Goal: Task Accomplishment & Management: Use online tool/utility

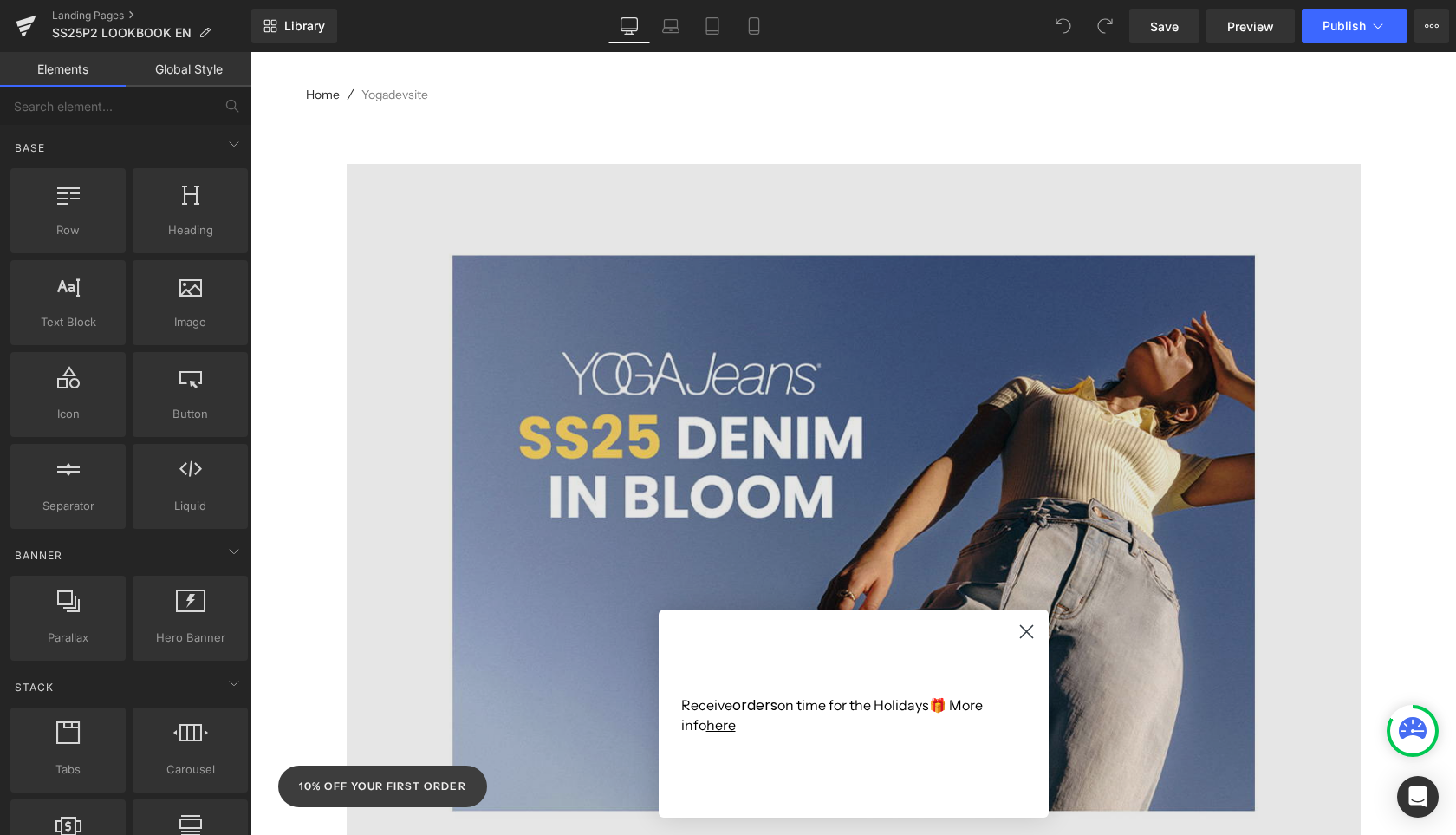
scroll to position [209, 0]
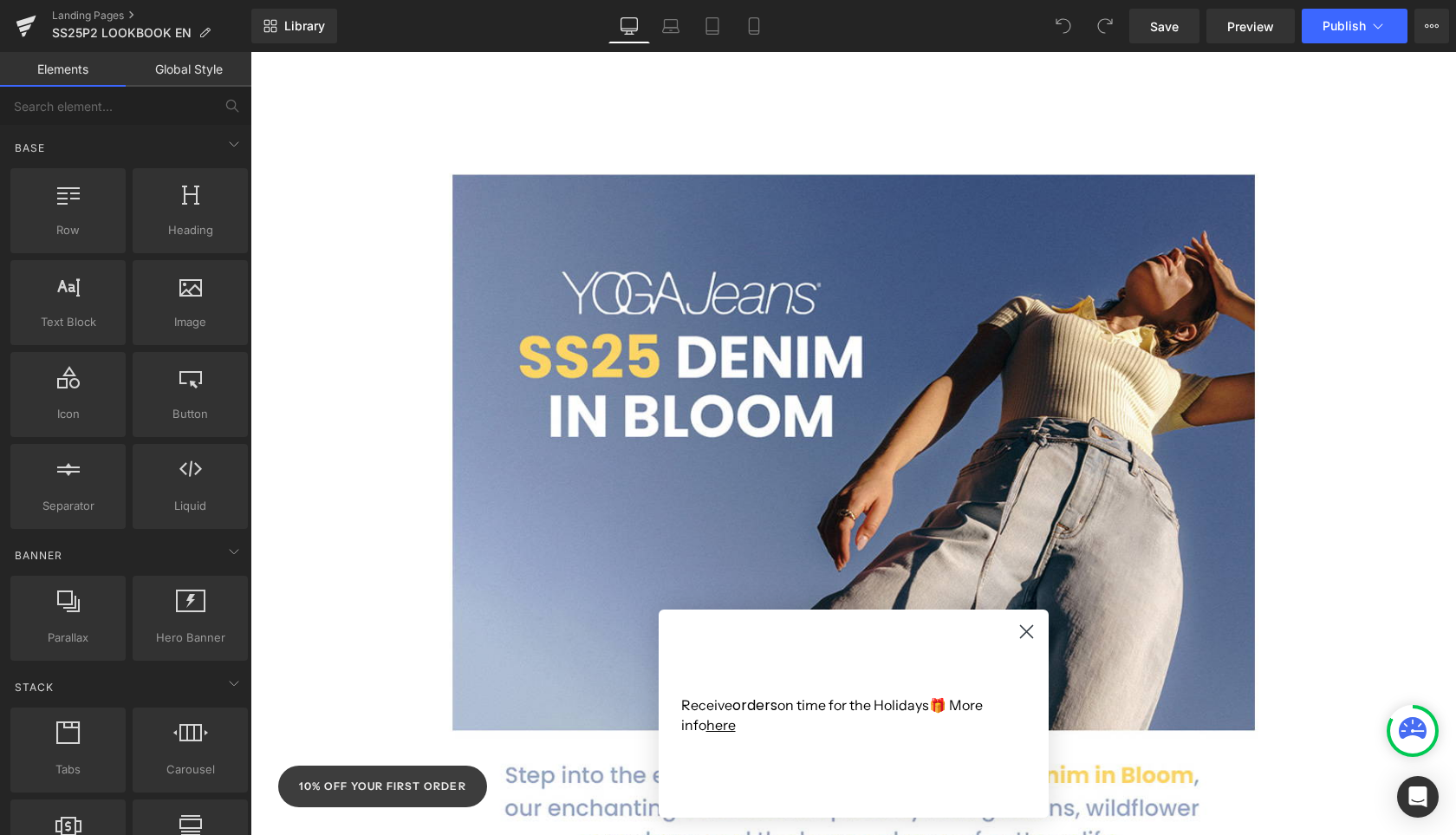
click at [1034, 636] on circle "Close dialog" at bounding box center [1025, 631] width 29 height 29
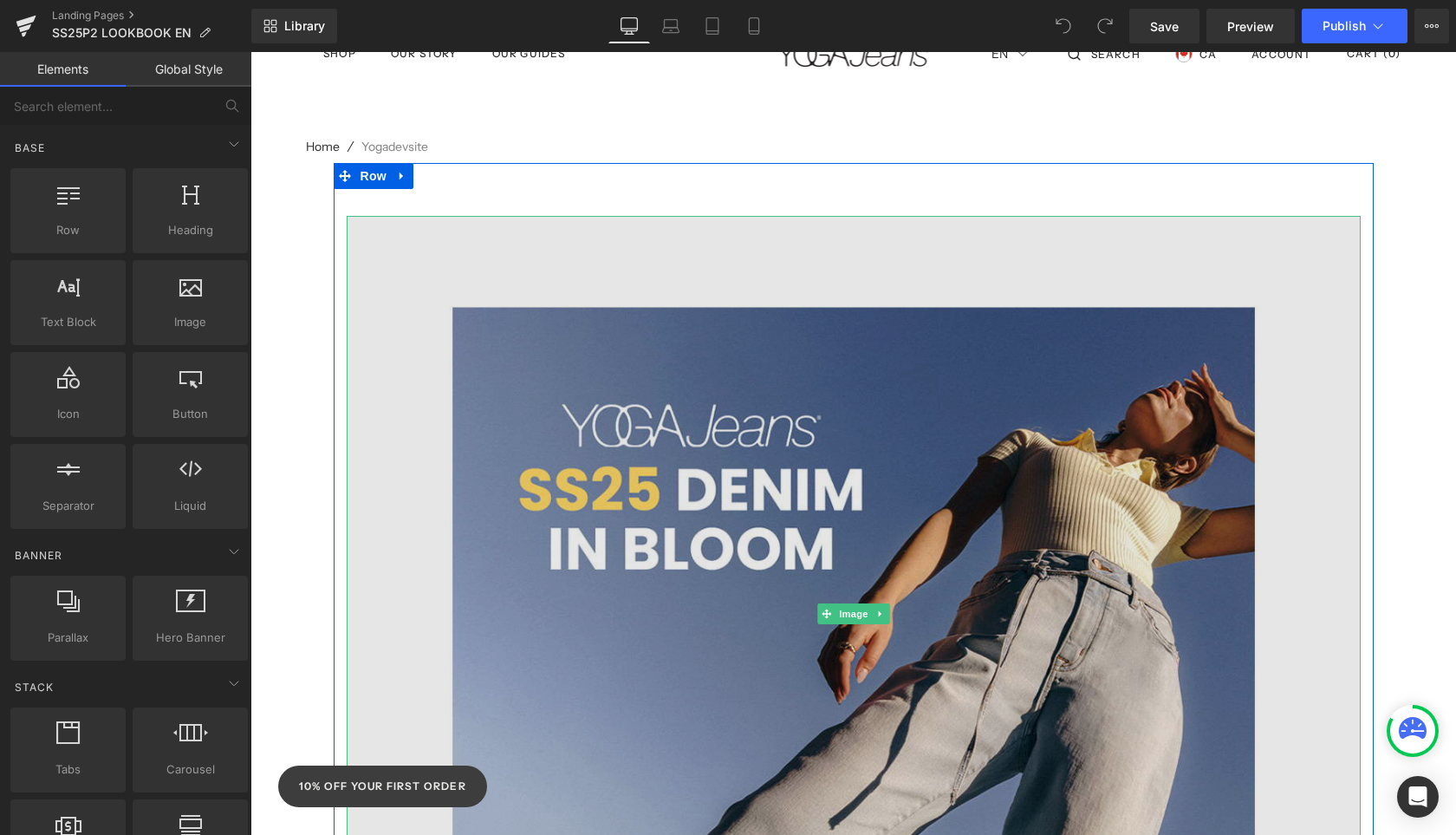
scroll to position [63, 0]
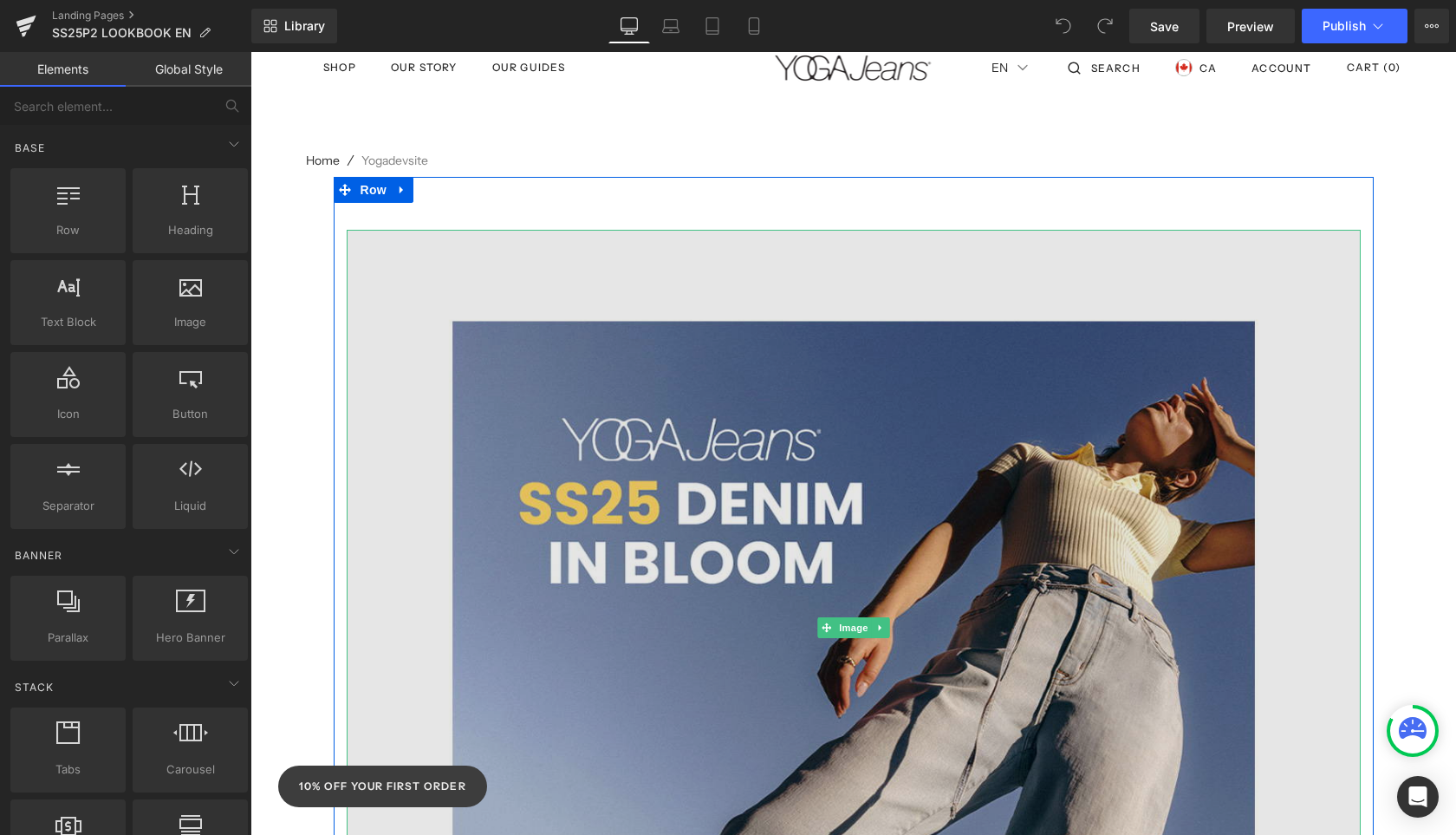
click at [925, 336] on img at bounding box center [854, 627] width 1014 height 796
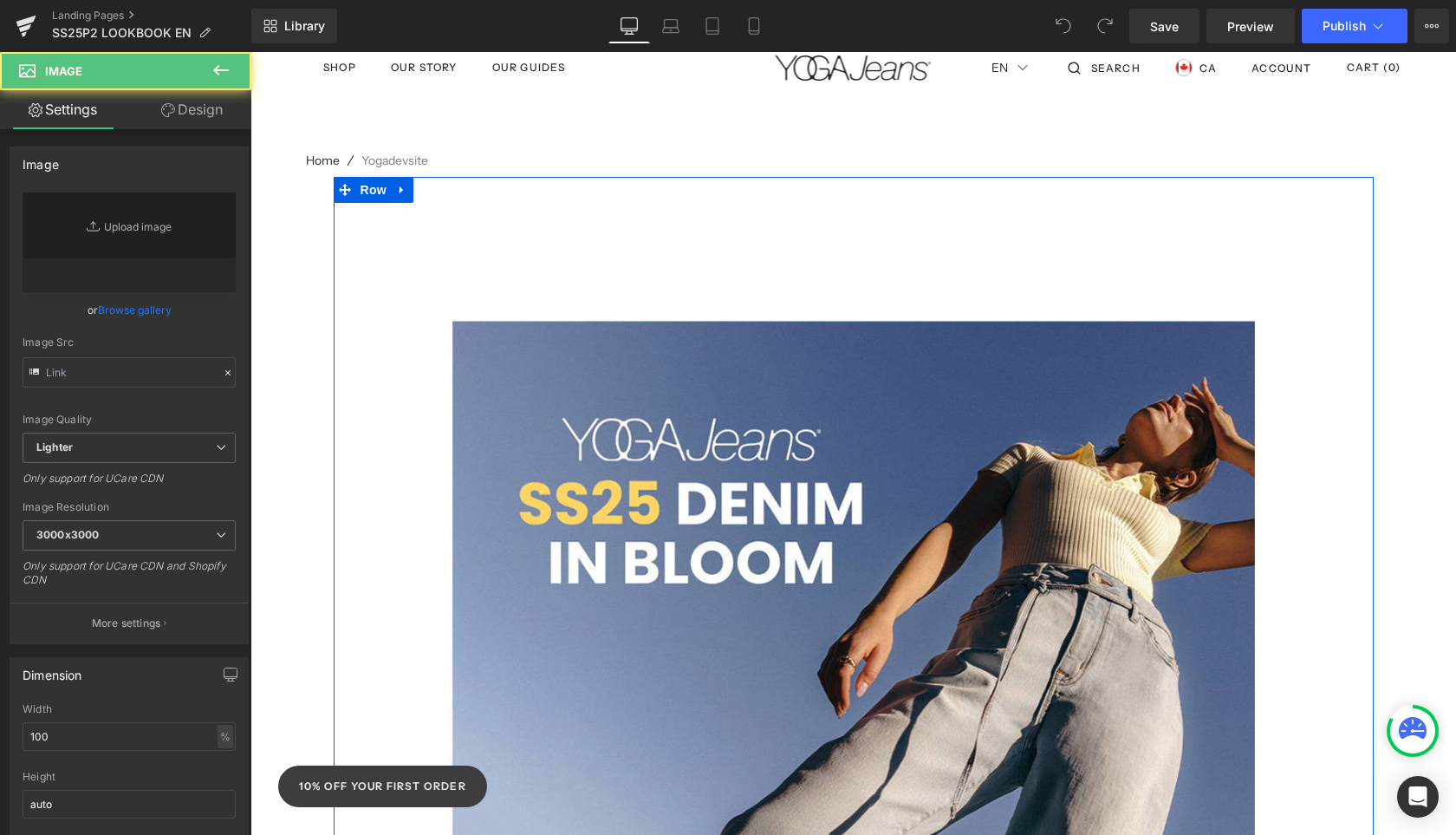
type input "[URL][DOMAIN_NAME]"
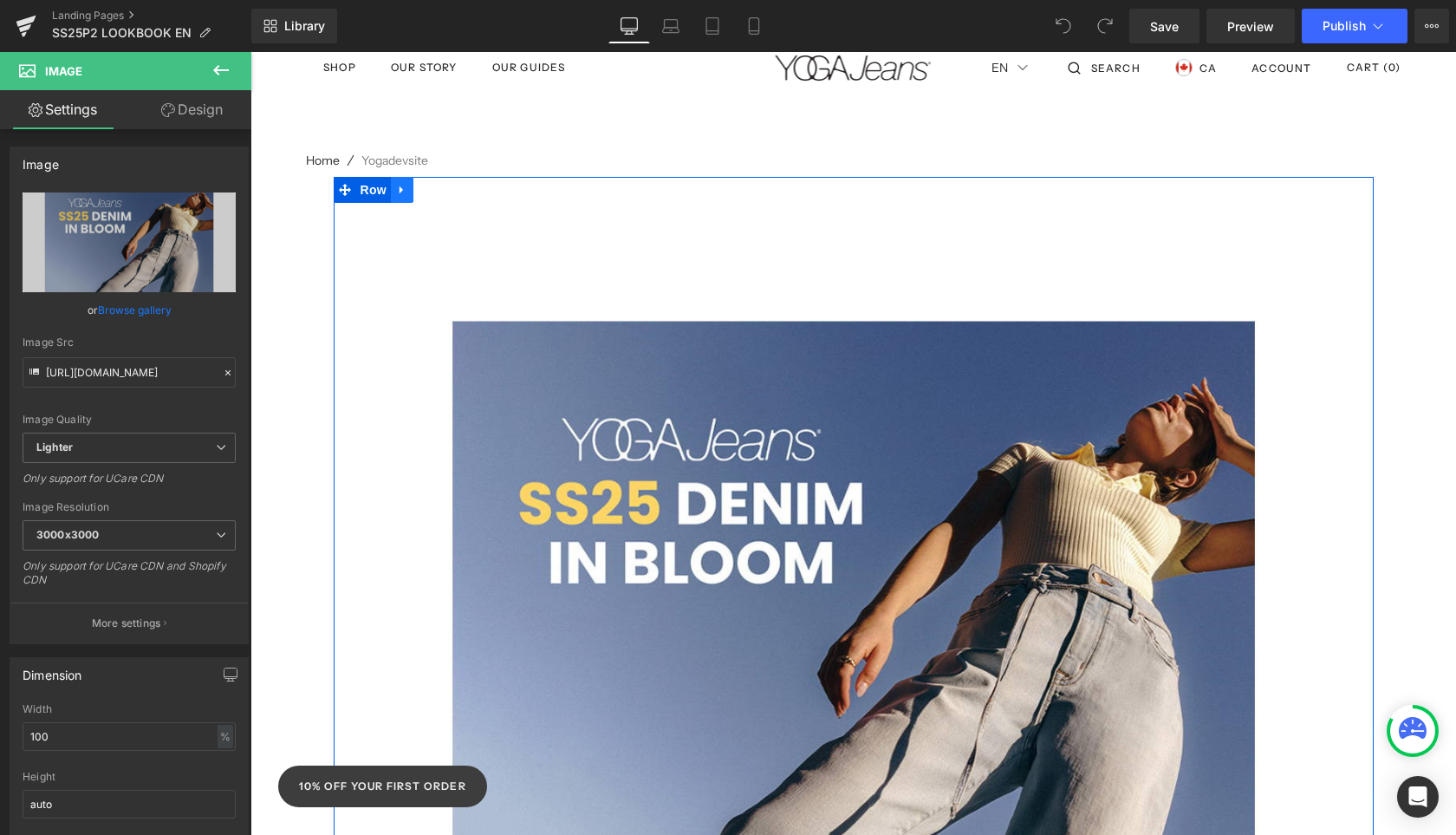
click at [399, 192] on icon at bounding box center [402, 190] width 12 height 13
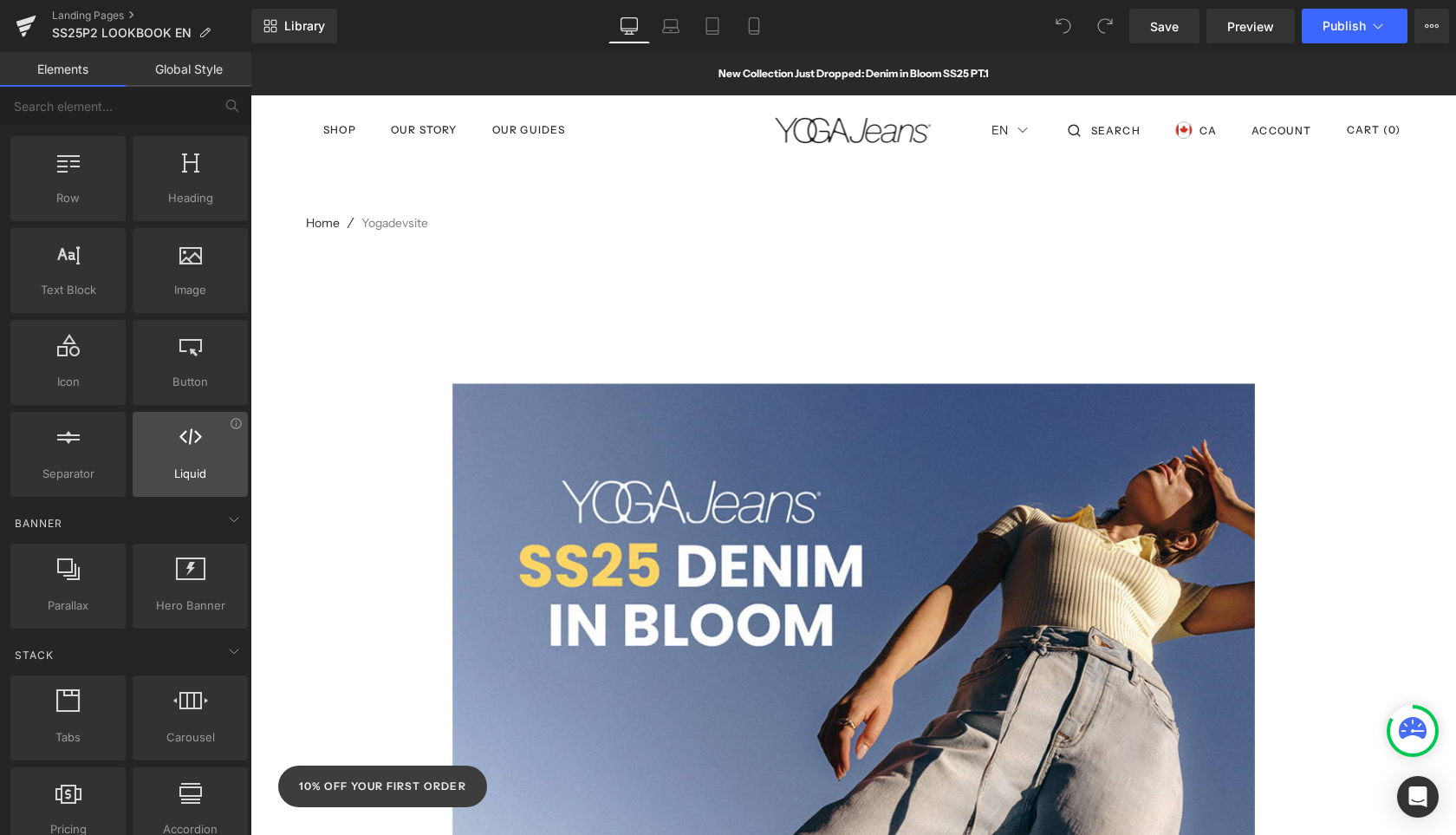
scroll to position [0, 0]
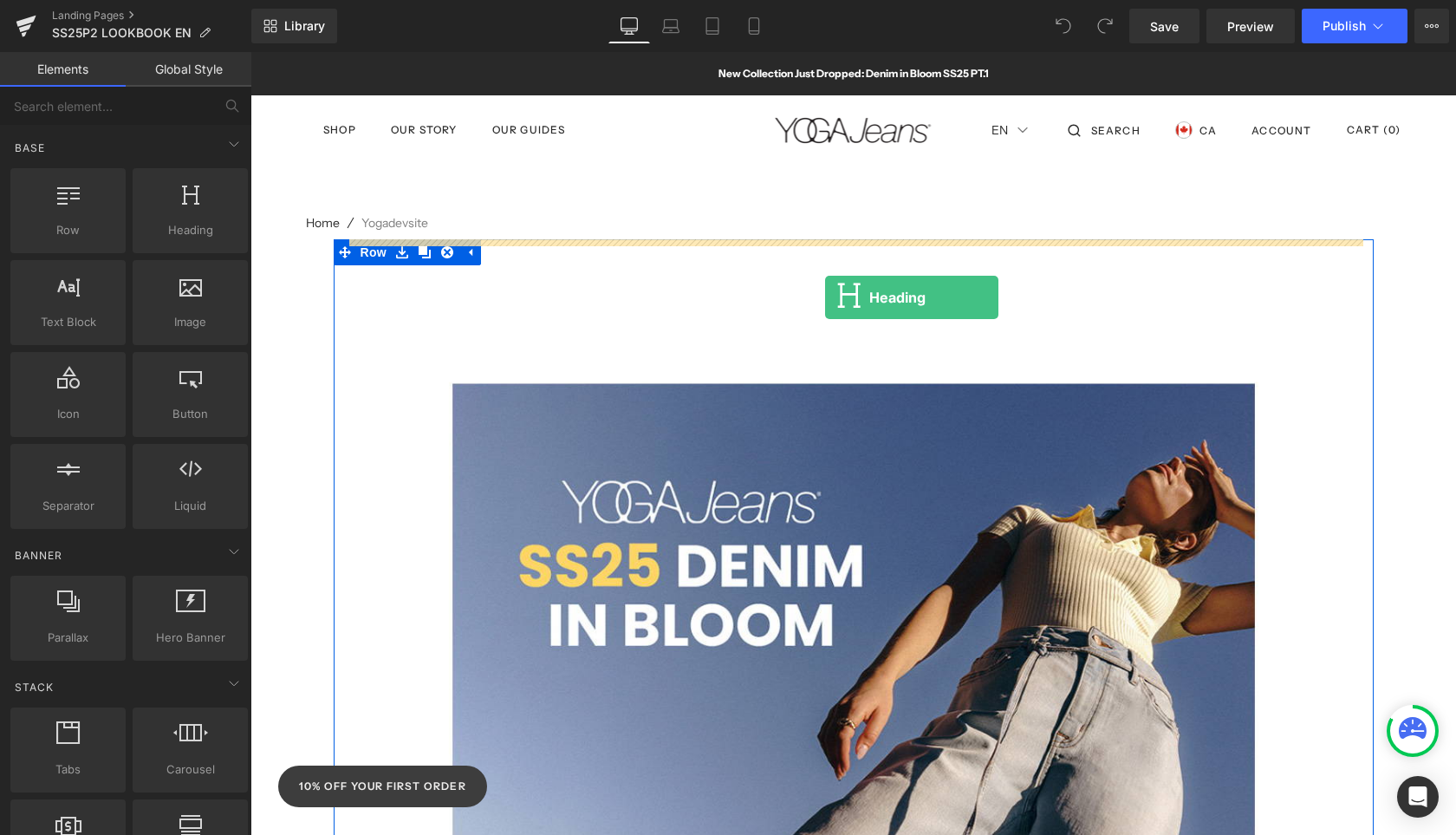
drag, startPoint x: 448, startPoint y: 277, endPoint x: 822, endPoint y: 278, distance: 374.0
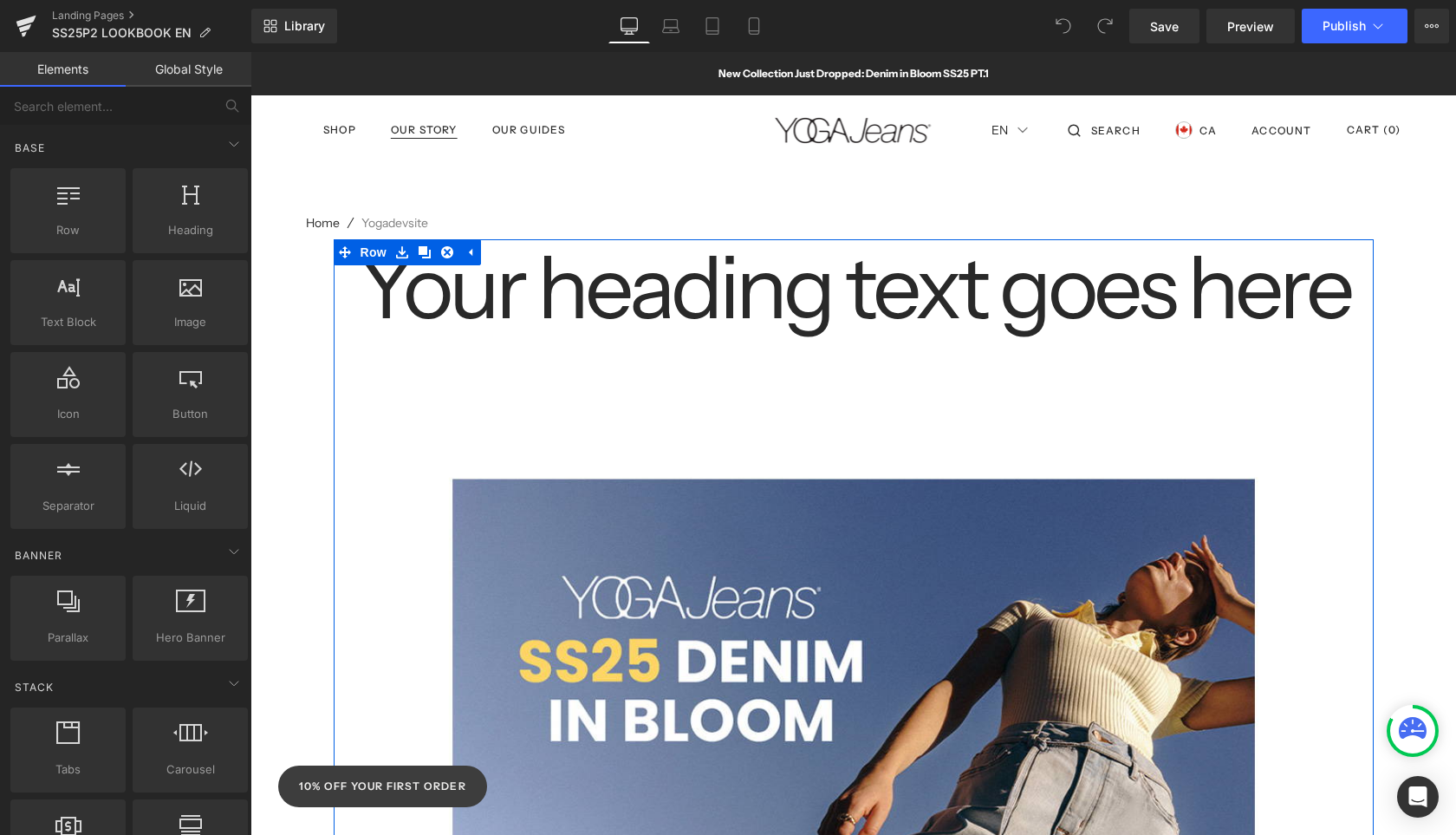
click at [932, 308] on h1 "Your heading text goes here" at bounding box center [854, 287] width 1014 height 96
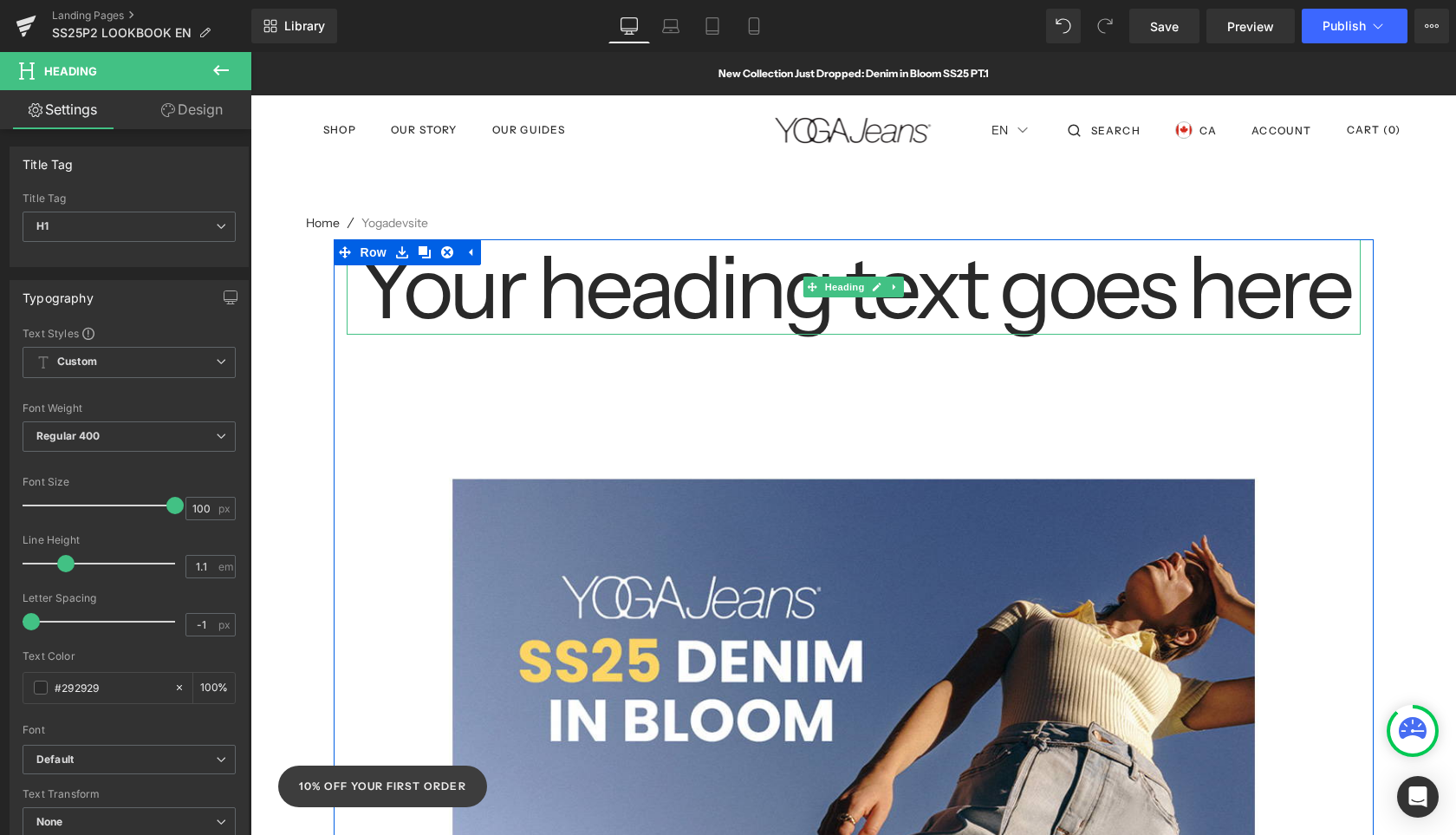
click at [712, 269] on h1 "Your heading text goes here" at bounding box center [854, 287] width 1014 height 96
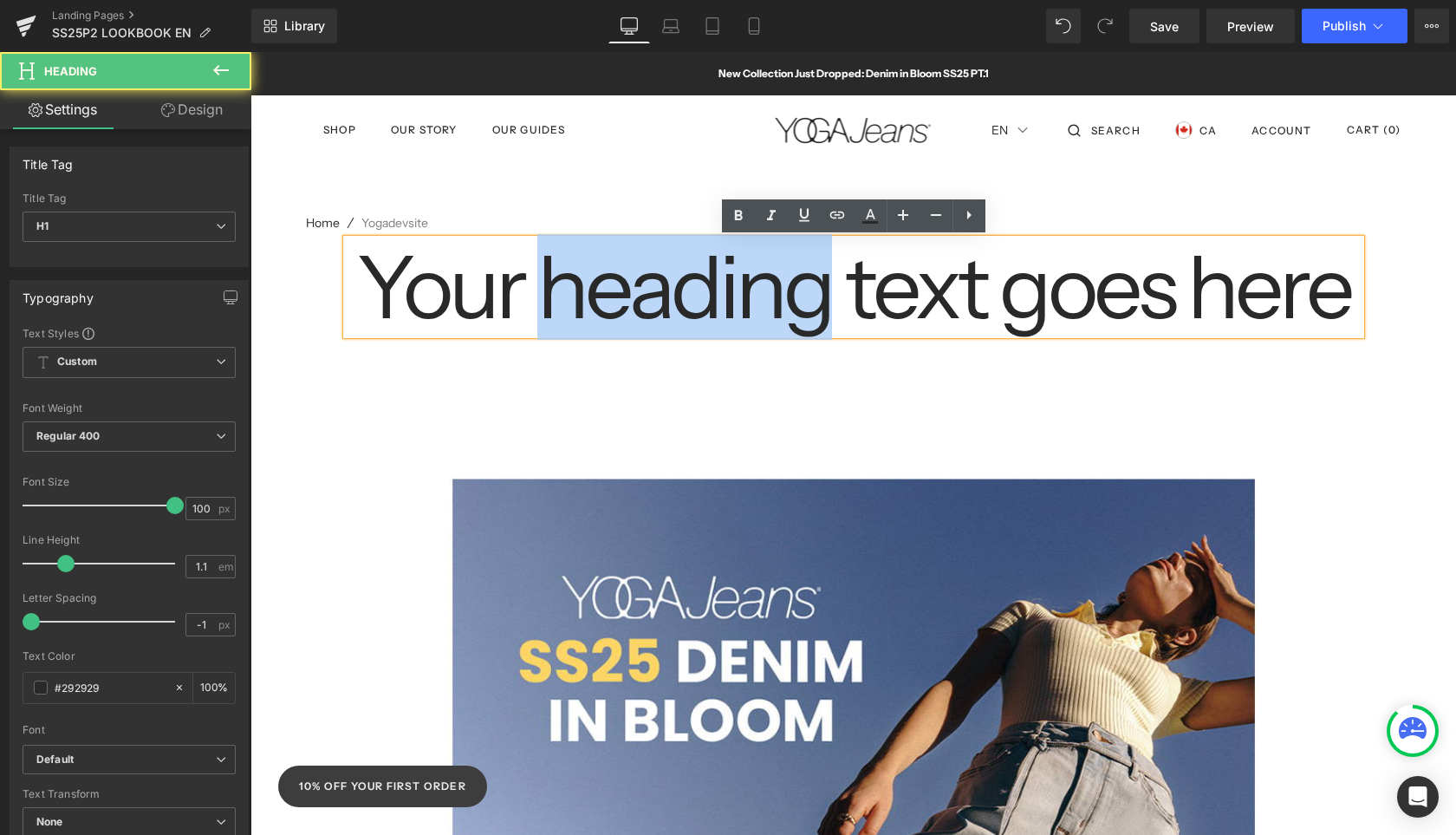
click at [712, 270] on h1 "Your heading text goes here" at bounding box center [854, 287] width 1014 height 96
